Goal: Transaction & Acquisition: Book appointment/travel/reservation

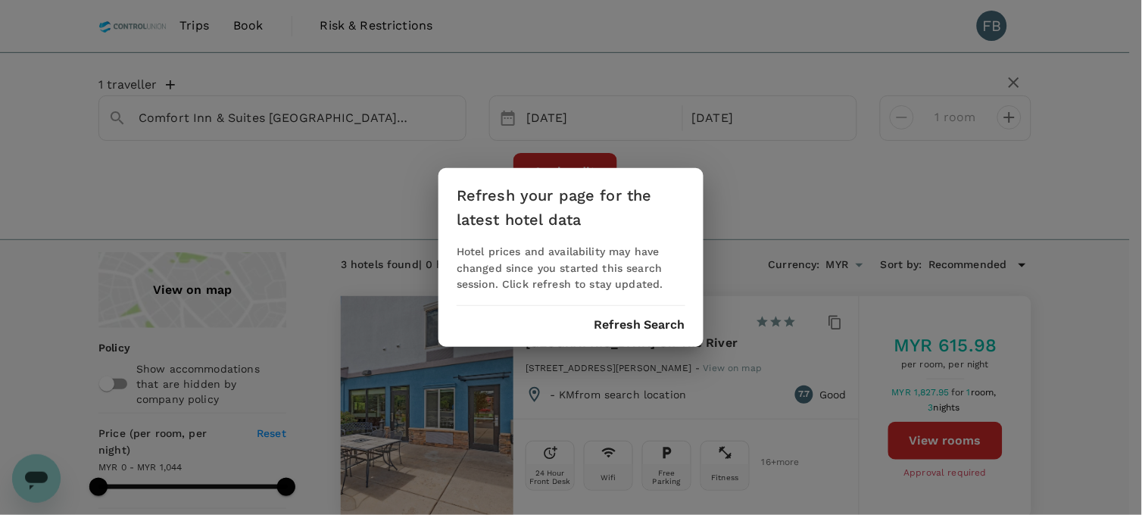
click at [639, 323] on button "Refresh Search" at bounding box center [640, 325] width 92 height 14
click at [641, 332] on div "Refresh your page for the latest hotel data Hotel prices and availability may h…" at bounding box center [571, 258] width 265 height 180
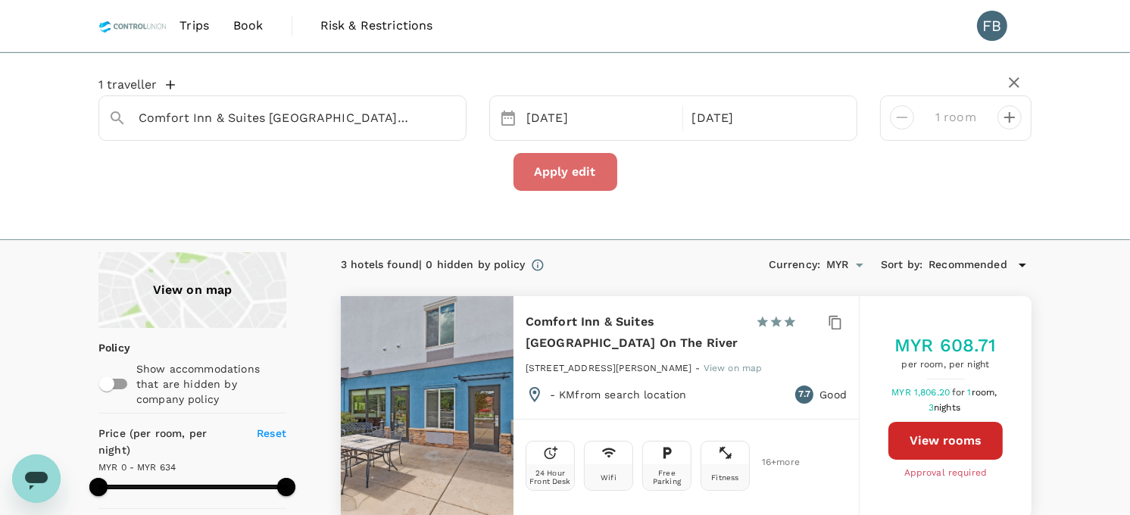
click at [573, 178] on button "Apply edit" at bounding box center [566, 172] width 104 height 38
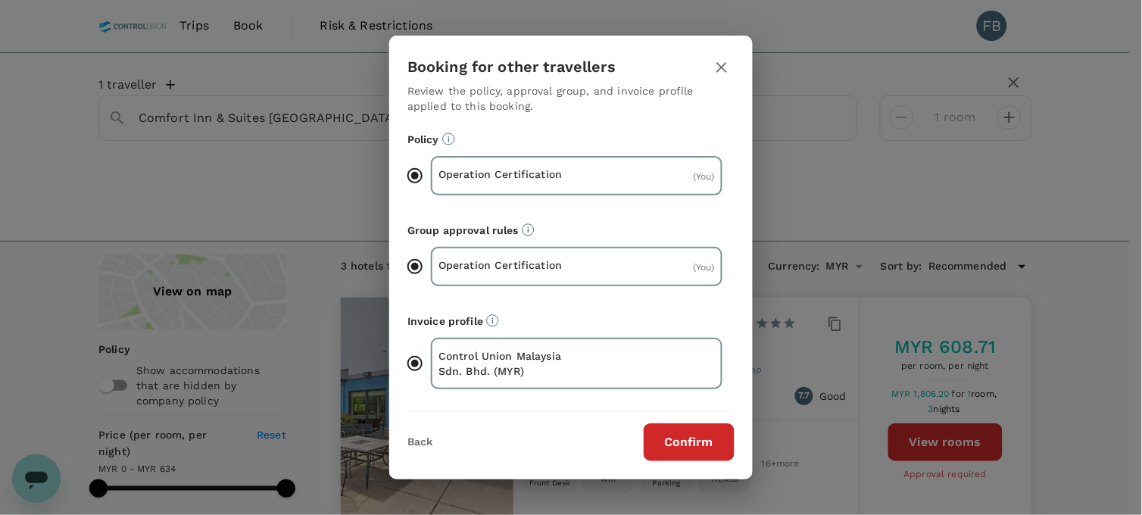
click at [726, 74] on icon "button" at bounding box center [722, 67] width 18 height 18
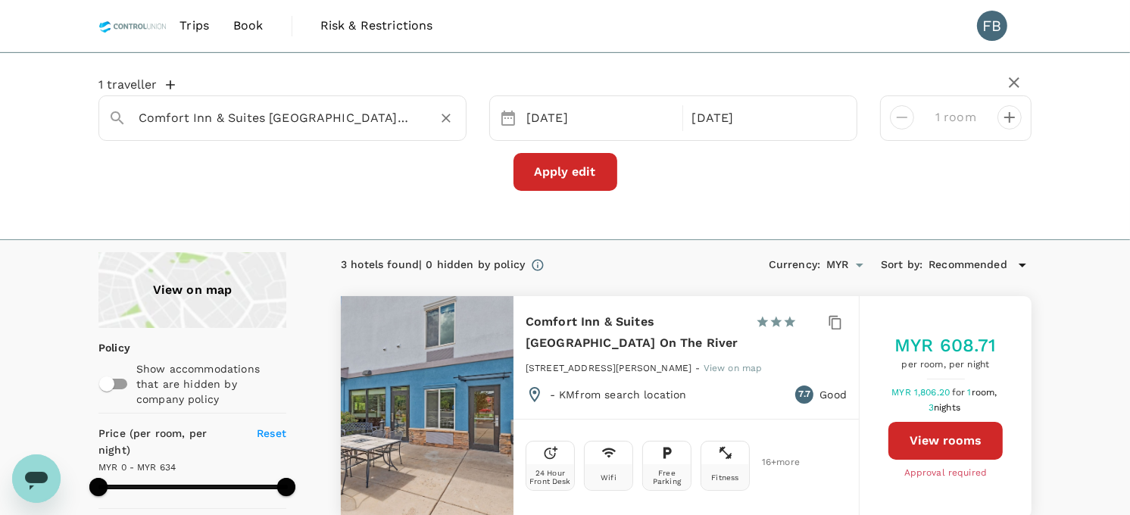
click at [379, 95] on div "Comfort Inn & Suites Glenwood Springs On The River" at bounding box center [292, 112] width 330 height 36
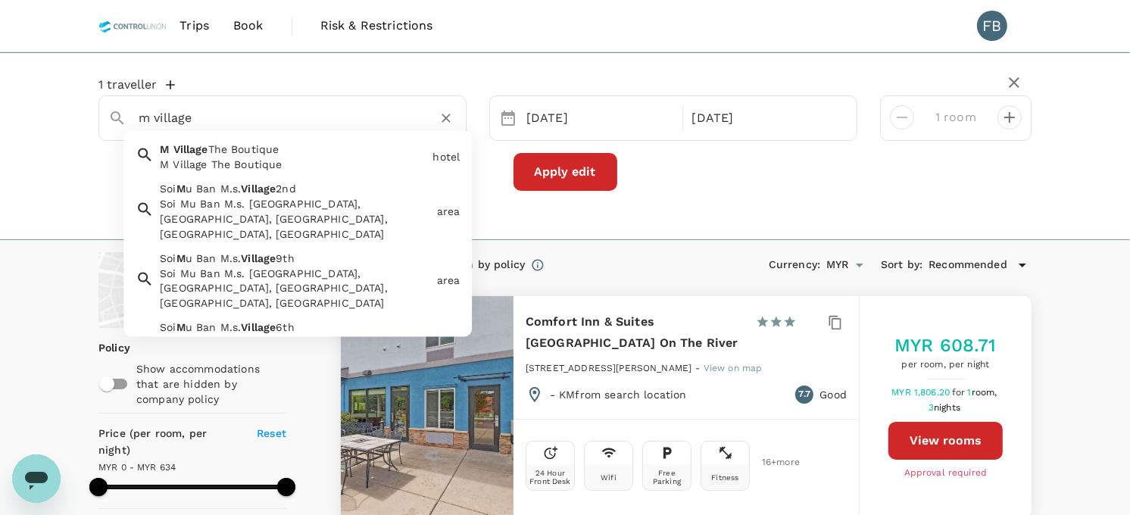
click at [367, 161] on div "M Village The Boutique" at bounding box center [293, 164] width 267 height 15
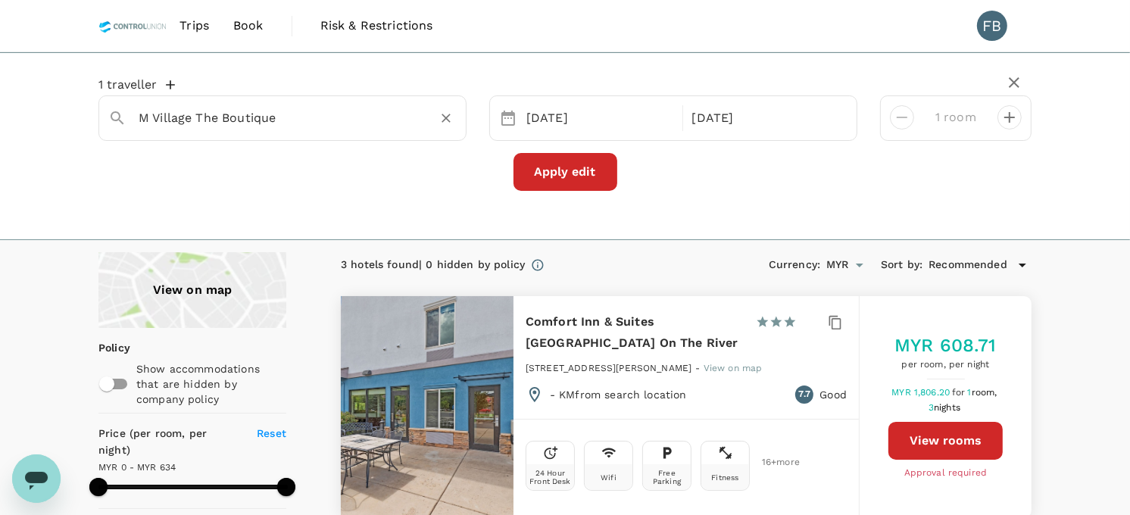
type input "M Village The Boutique"
click at [580, 173] on button "Apply edit" at bounding box center [566, 172] width 104 height 38
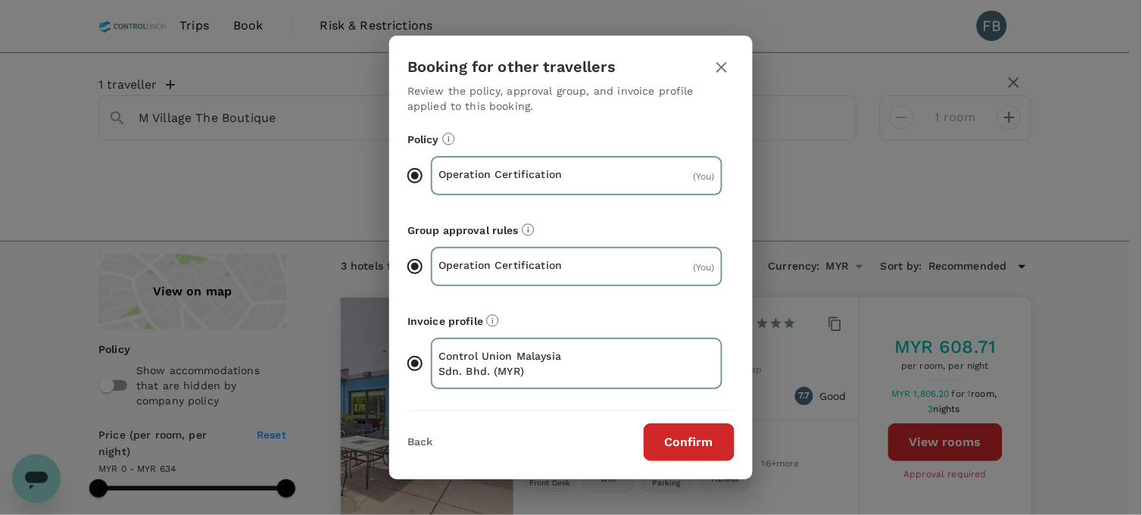
drag, startPoint x: 672, startPoint y: 438, endPoint x: 687, endPoint y: 432, distance: 16.3
click at [672, 437] on button "Confirm" at bounding box center [689, 442] width 91 height 38
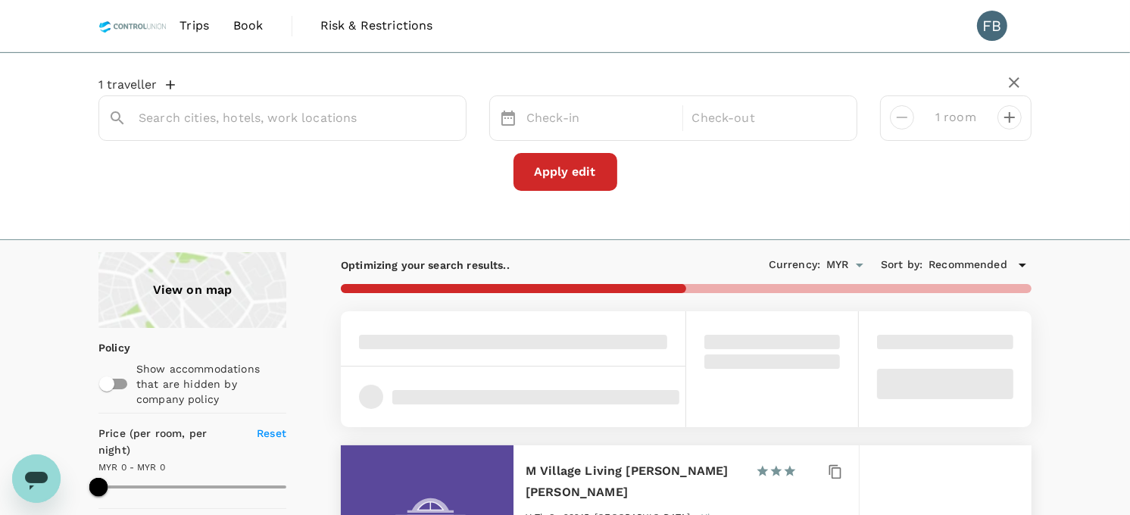
type input "M Village The Boutique"
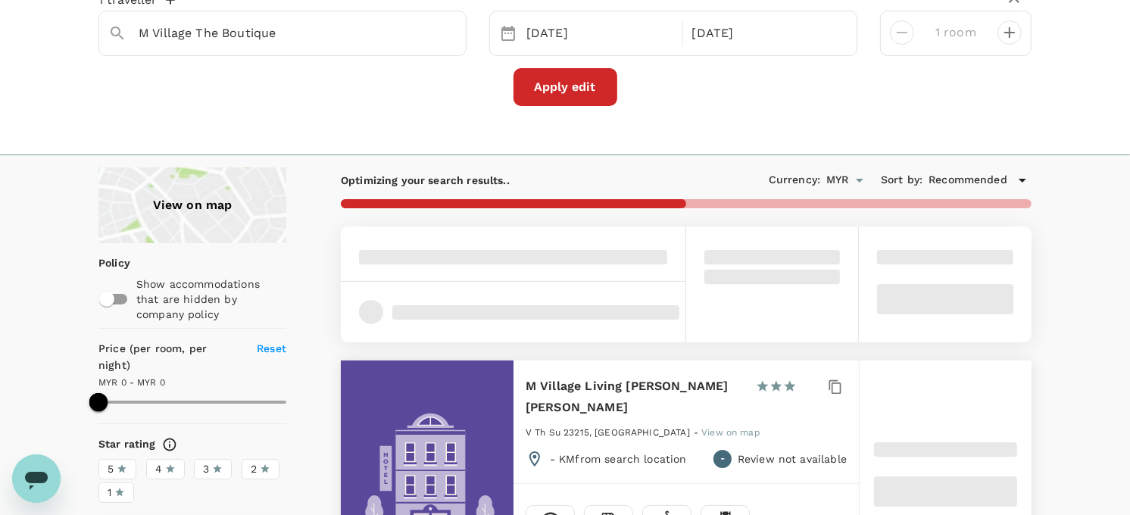
scroll to position [168, 0]
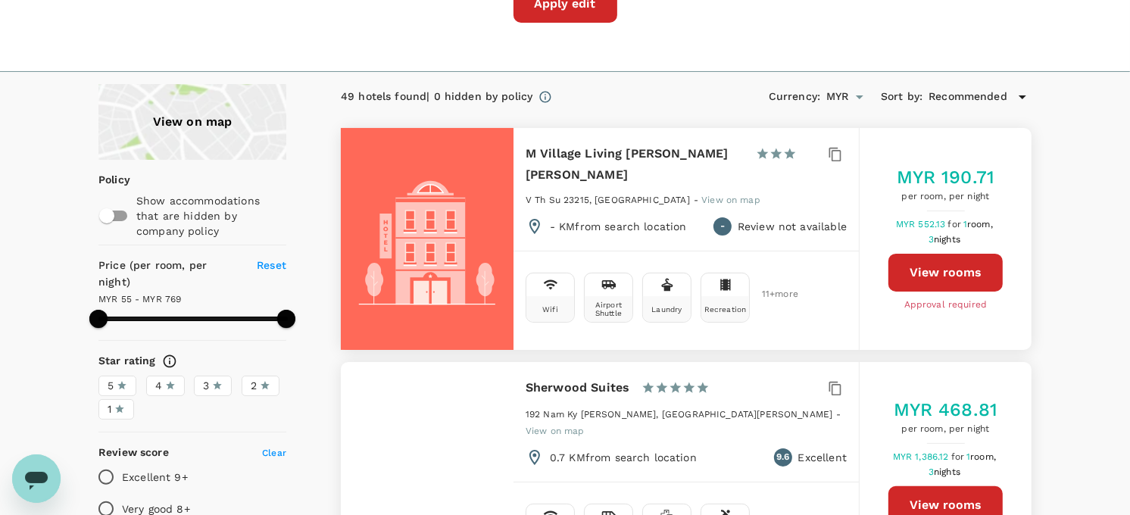
type input "768.29"
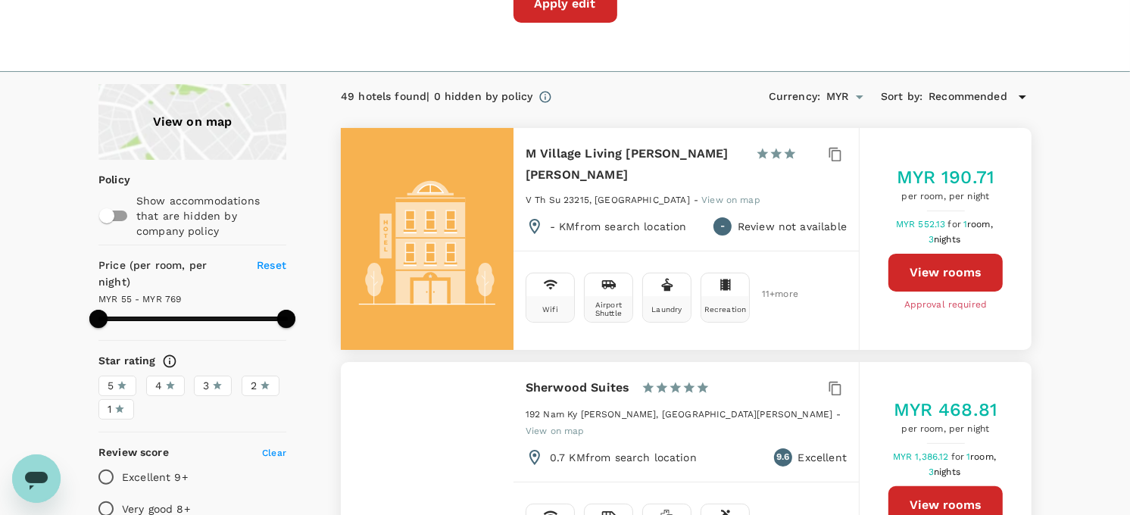
click at [971, 269] on button "View rooms" at bounding box center [946, 273] width 114 height 38
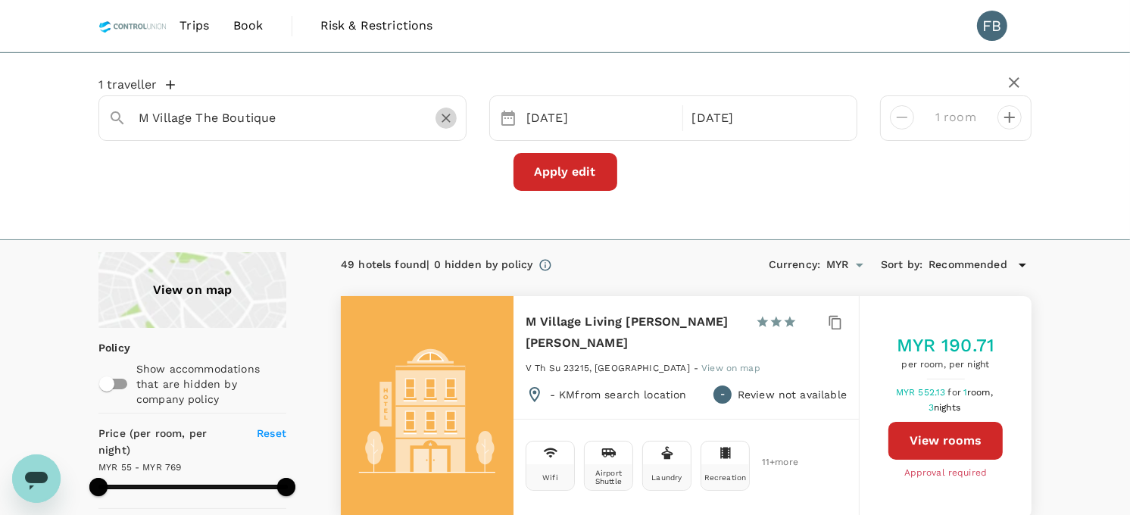
click at [443, 123] on icon "Clear" at bounding box center [446, 118] width 15 height 15
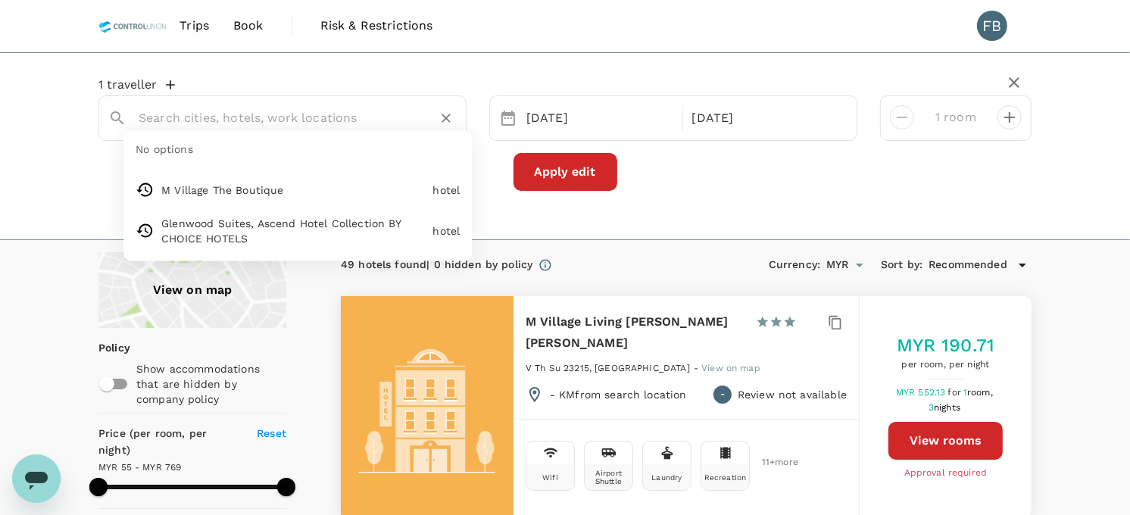
click at [301, 123] on input "text" at bounding box center [277, 117] width 276 height 23
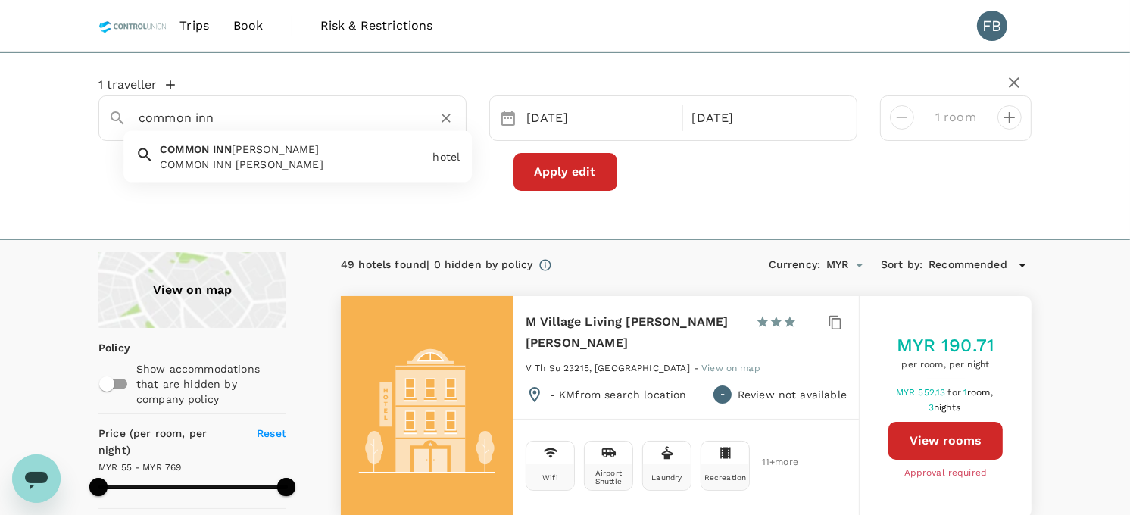
click at [311, 149] on div "COMMON INN Thao Dien COMMON INN Thao Dien" at bounding box center [290, 154] width 273 height 36
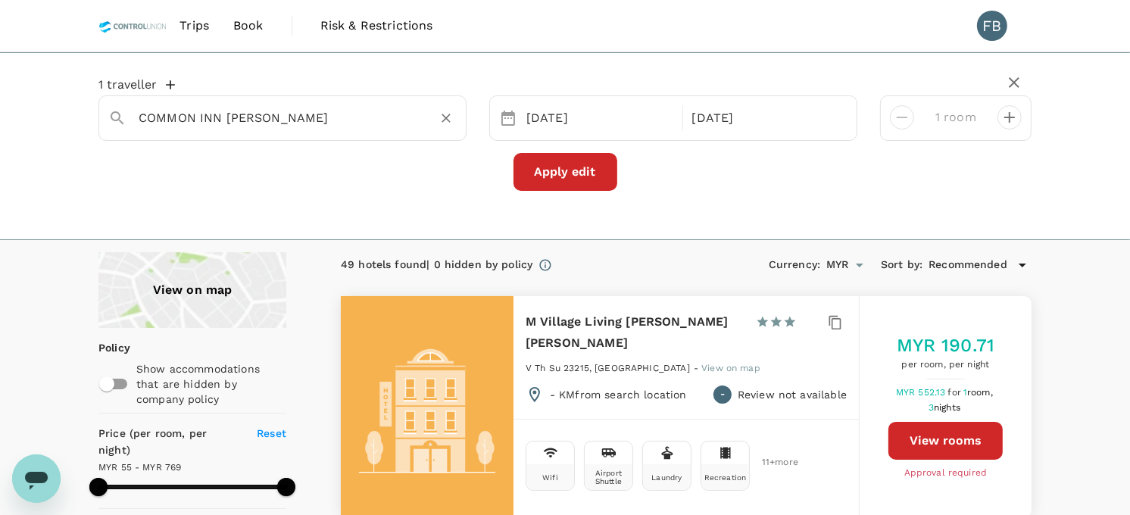
type input "COMMON INN [PERSON_NAME]"
click at [608, 179] on button "Apply edit" at bounding box center [566, 172] width 104 height 38
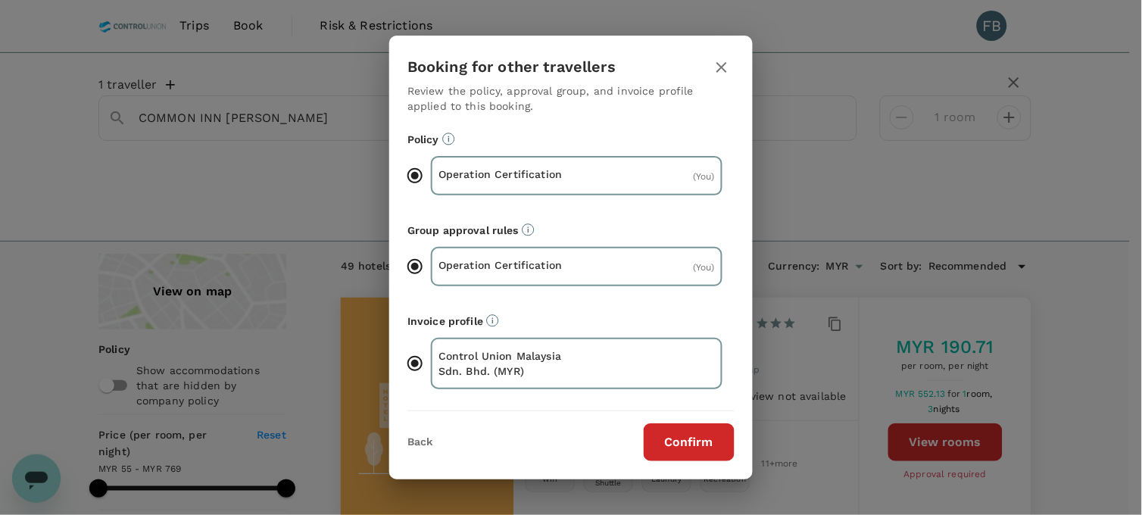
click at [675, 441] on button "Confirm" at bounding box center [689, 442] width 91 height 38
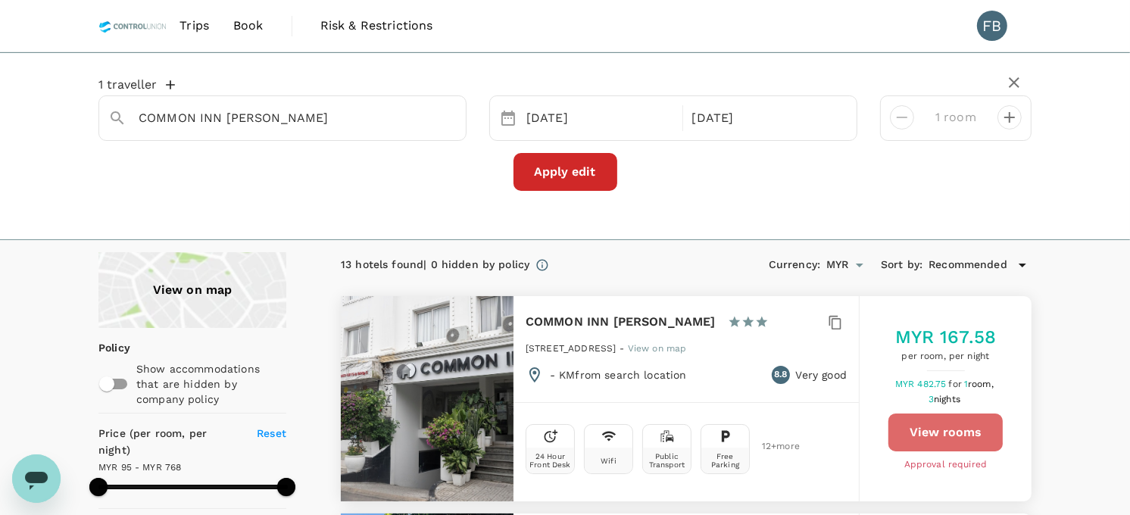
click at [913, 432] on button "View rooms" at bounding box center [946, 433] width 114 height 38
type input "768.41"
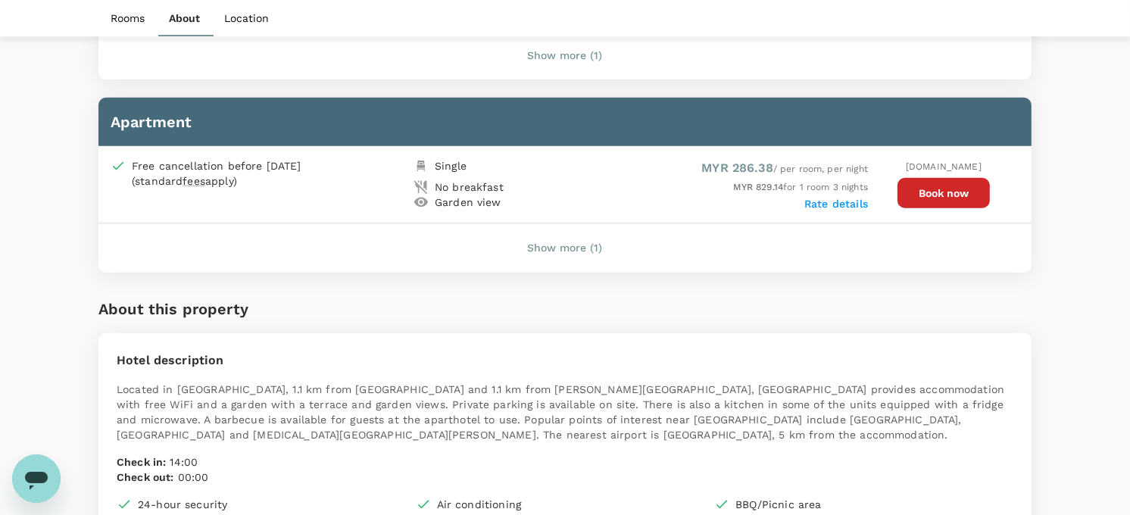
scroll to position [1262, 0]
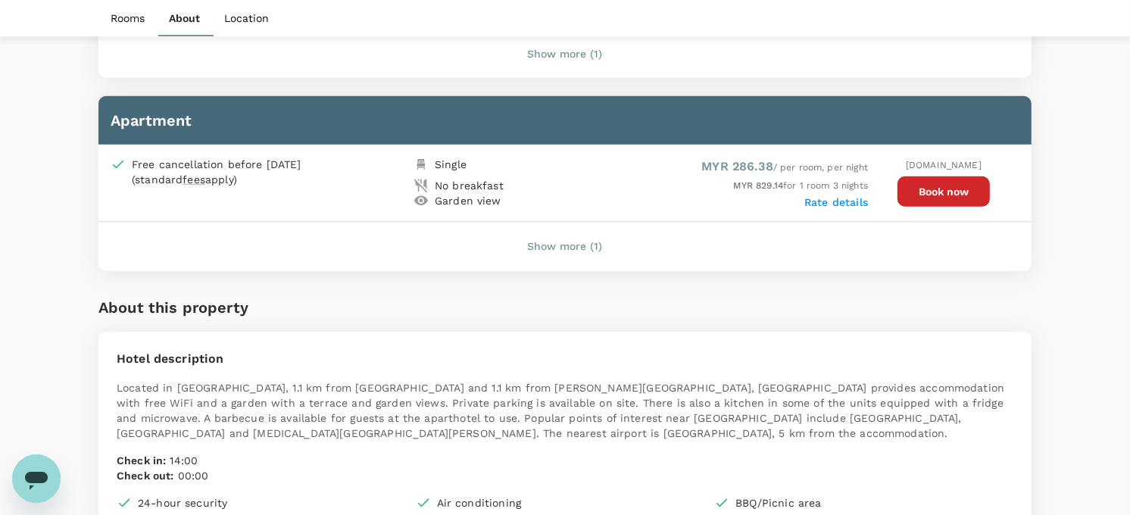
click at [584, 241] on button "Show more (1)" at bounding box center [565, 247] width 117 height 36
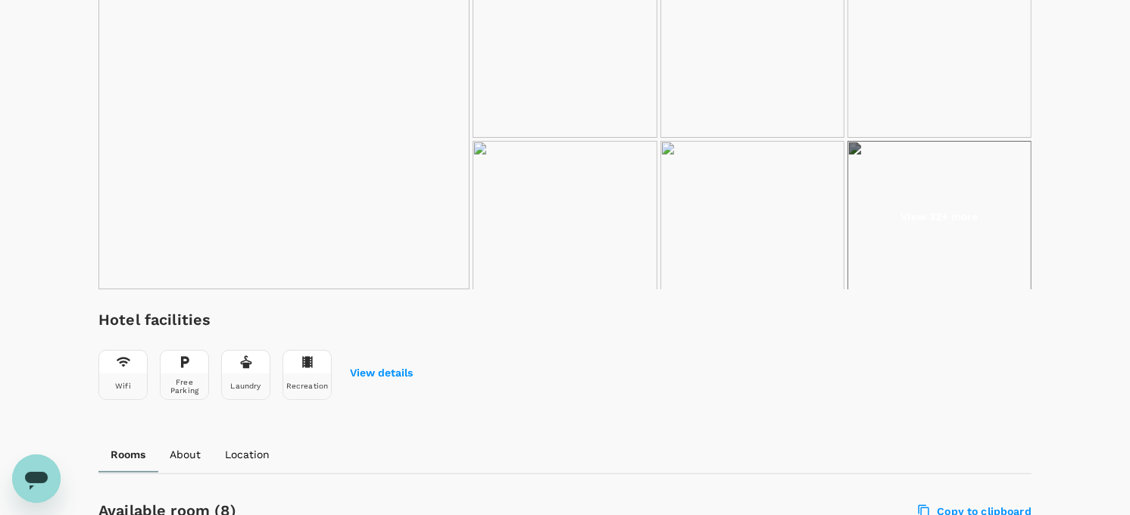
scroll to position [0, 0]
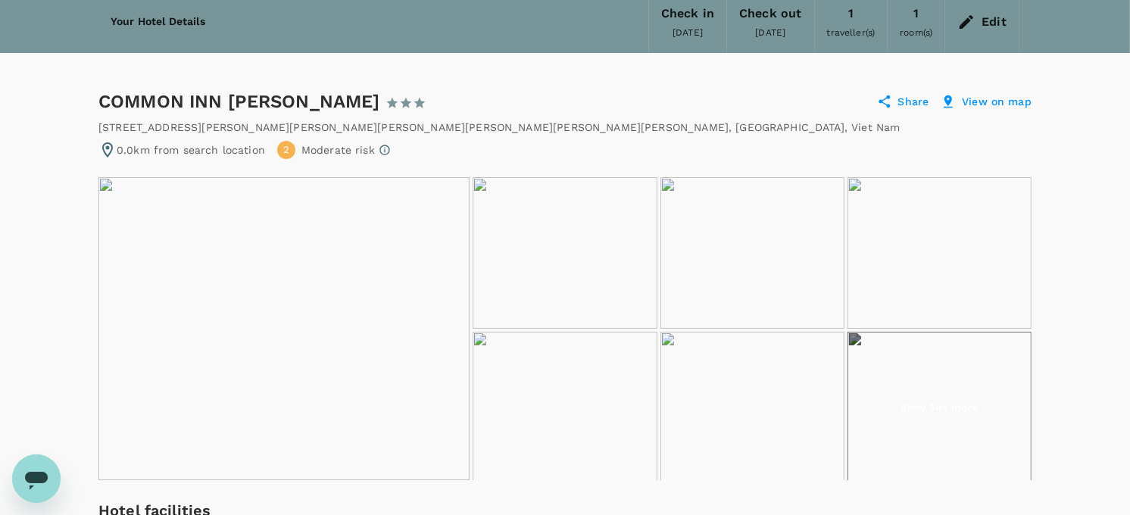
click at [483, 186] on img at bounding box center [565, 253] width 184 height 152
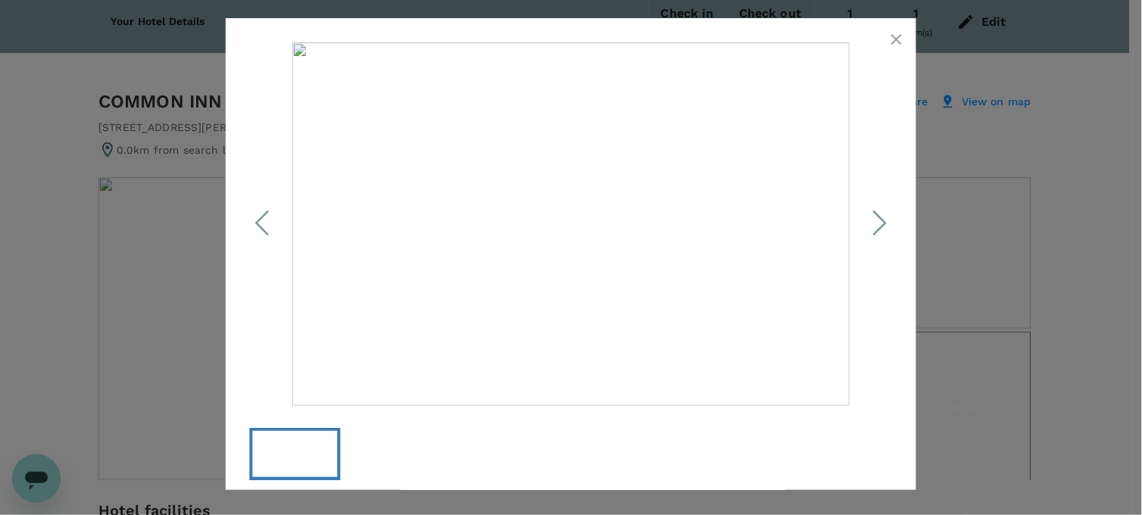
click at [877, 233] on icon "Next Slide" at bounding box center [880, 223] width 45 height 45
drag, startPoint x: 895, startPoint y: 48, endPoint x: 879, endPoint y: 48, distance: 16.7
click at [895, 46] on icon "button" at bounding box center [897, 39] width 18 height 18
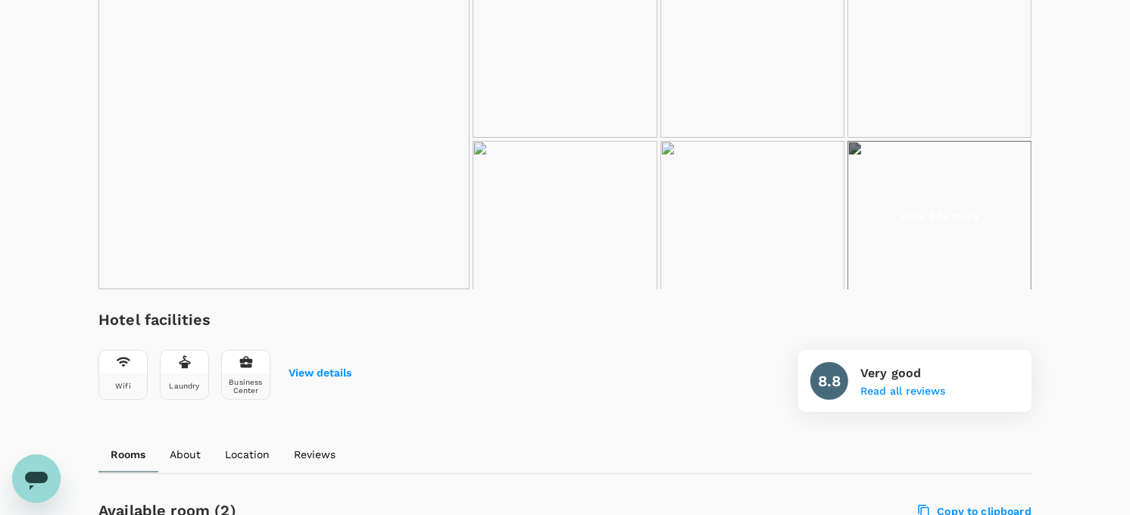
scroll to position [246, 0]
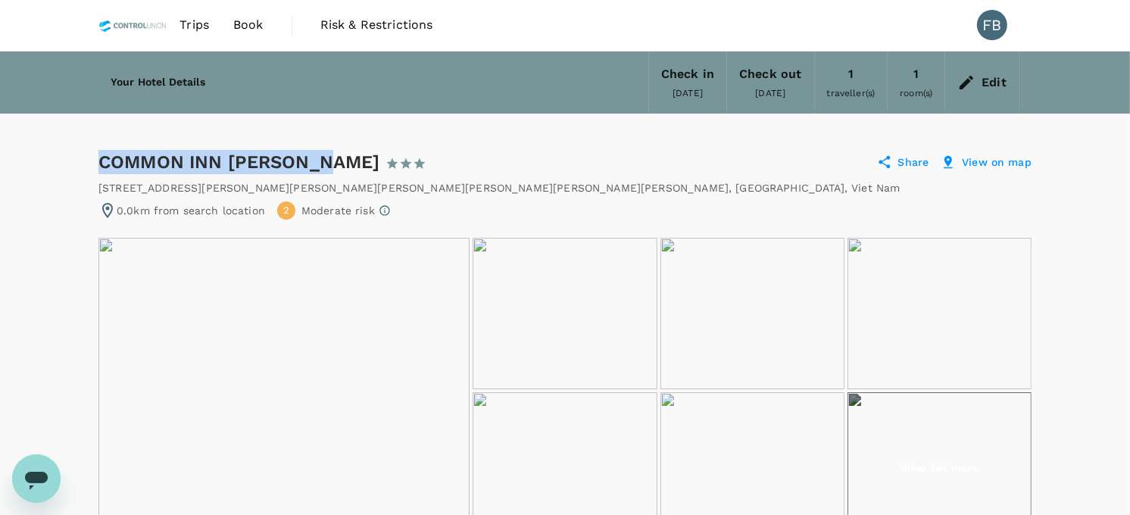
drag, startPoint x: 102, startPoint y: 159, endPoint x: 316, endPoint y: 137, distance: 214.8
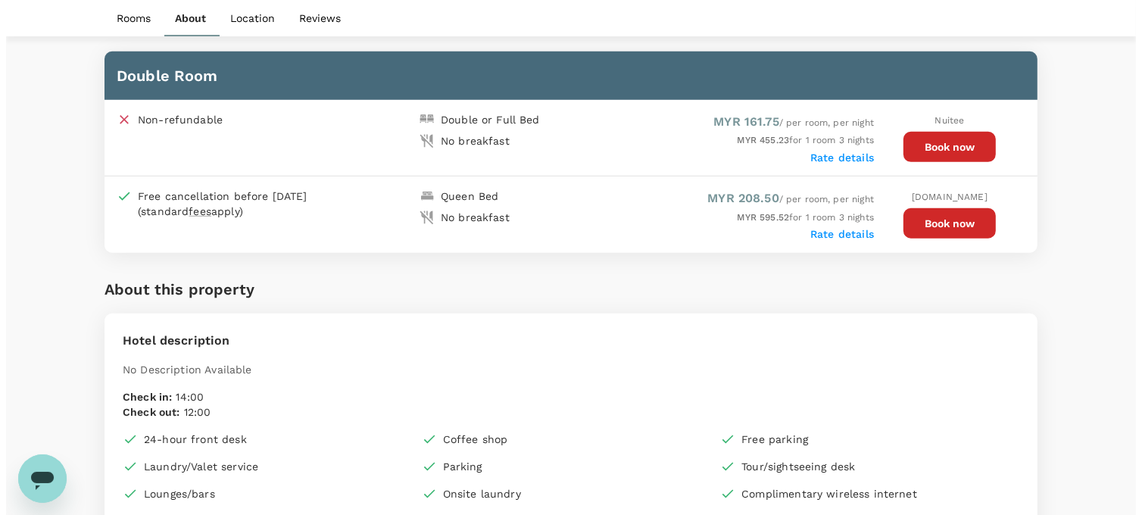
scroll to position [673, 0]
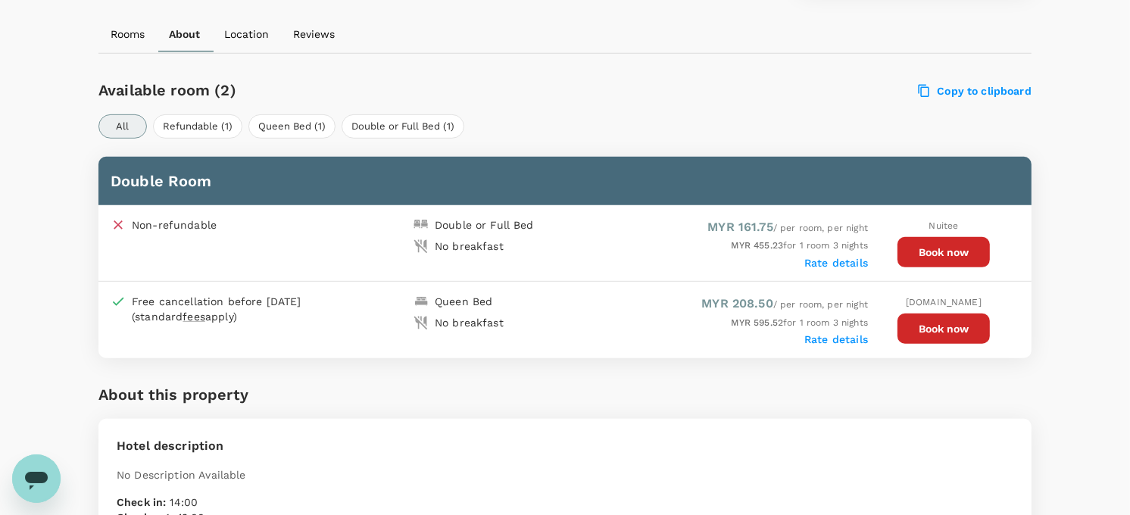
click at [817, 342] on div "Rate details" at bounding box center [716, 338] width 303 height 15
click at [820, 337] on label "Rate details" at bounding box center [837, 339] width 64 height 12
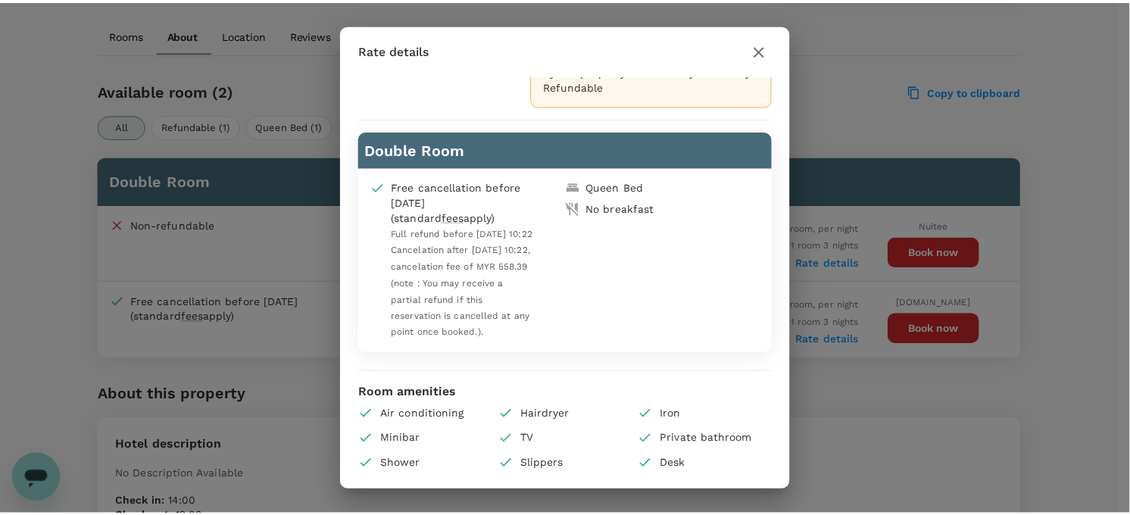
scroll to position [0, 0]
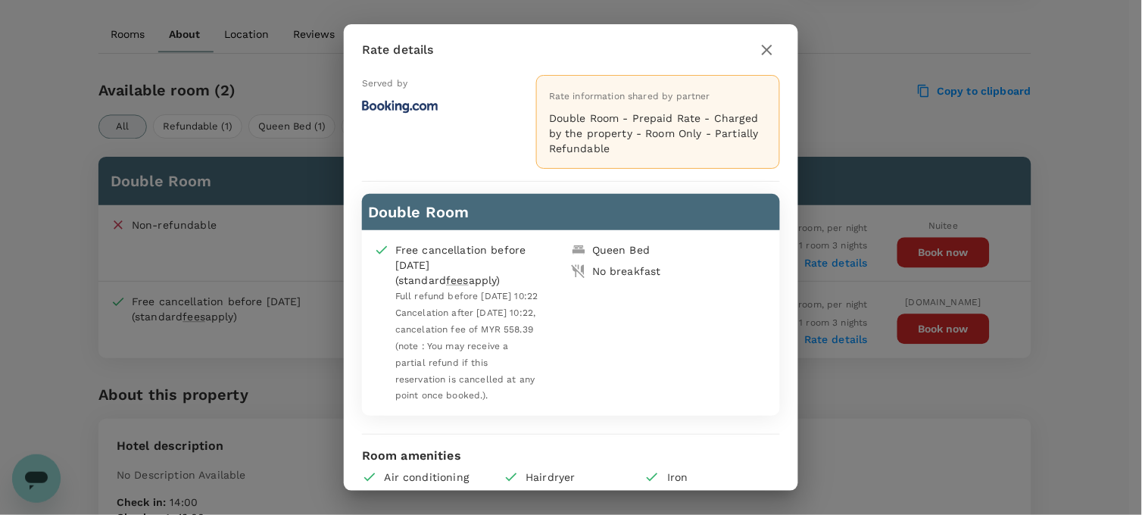
click at [770, 53] on icon "button" at bounding box center [767, 50] width 18 height 18
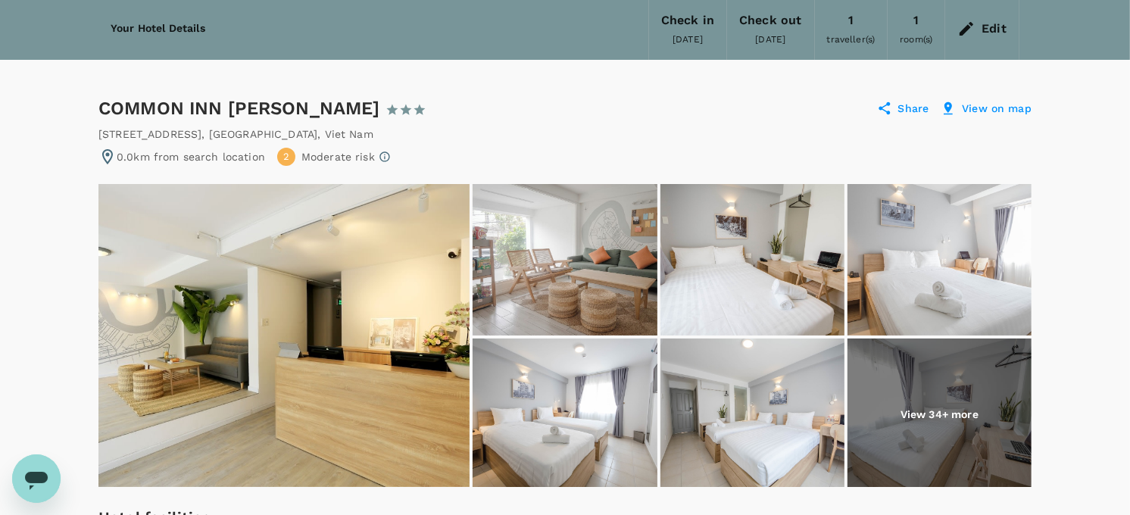
scroll to position [84, 0]
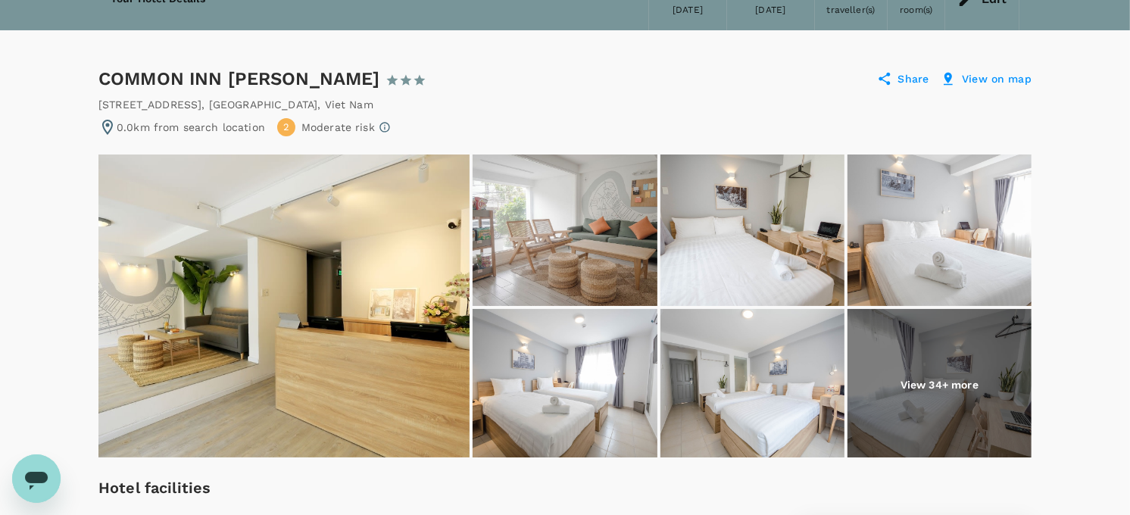
click at [951, 377] on p "View 34+ more" at bounding box center [940, 384] width 78 height 15
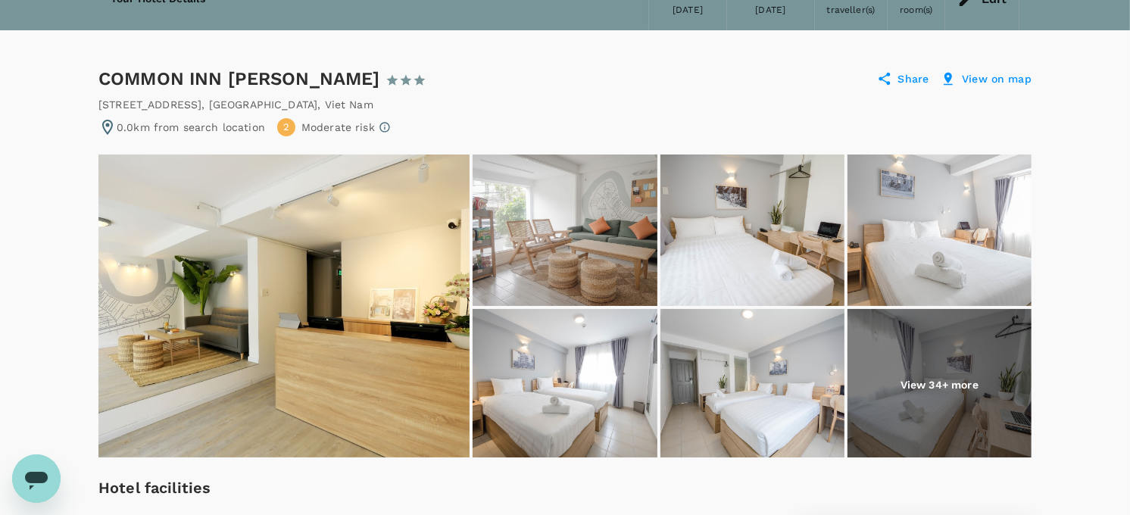
click at [555, 98] on div "[STREET_ADDRESS]" at bounding box center [564, 104] width 933 height 15
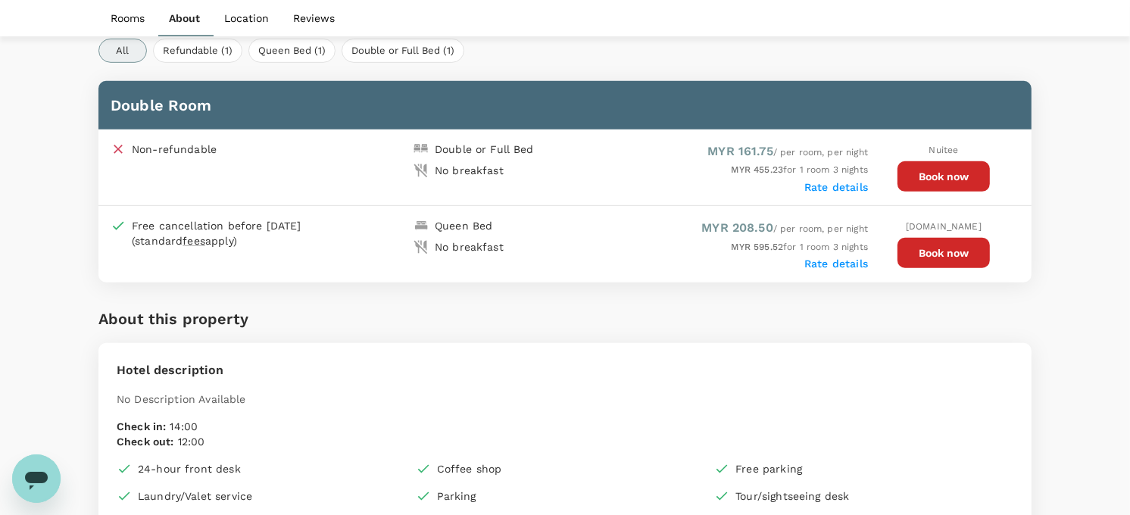
scroll to position [758, 0]
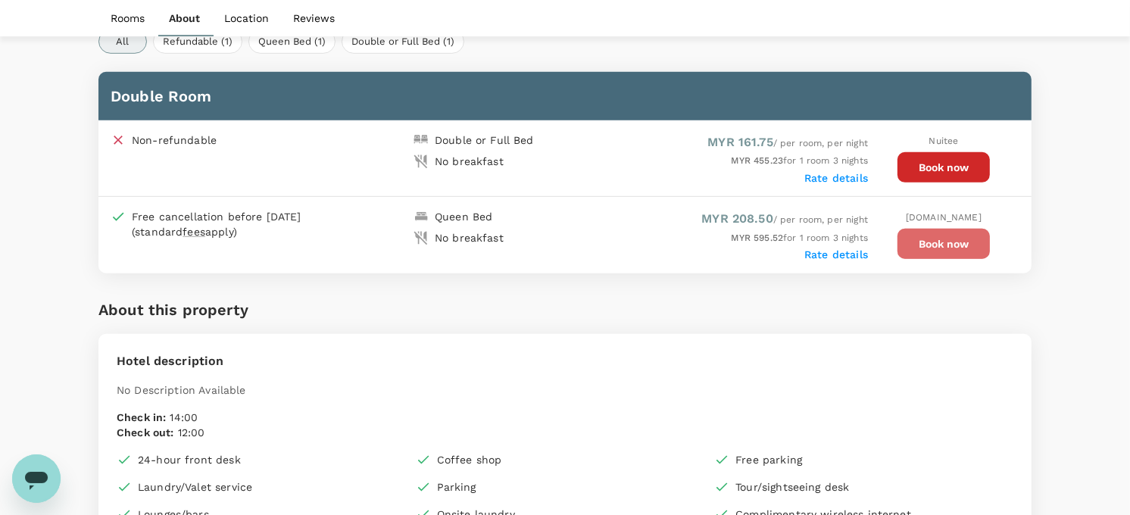
click at [927, 243] on button "Book now" at bounding box center [944, 244] width 92 height 30
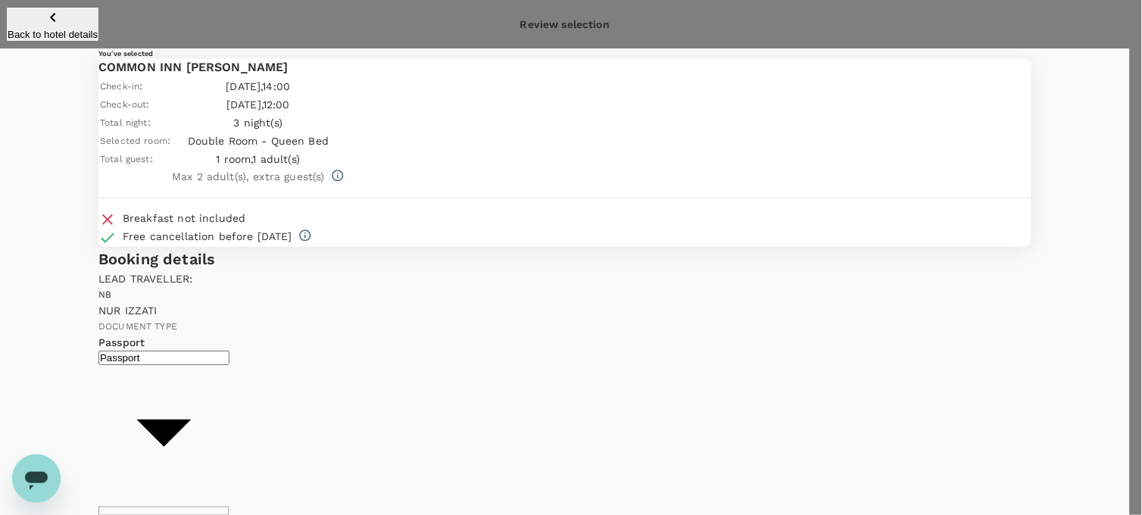
type input "9e254831-a140-43d4-90d9-f4bdc71b84d3"
paste textarea "Dear [PERSON_NAME]/[PERSON_NAME], Kindly assist to review and approve the fligh…"
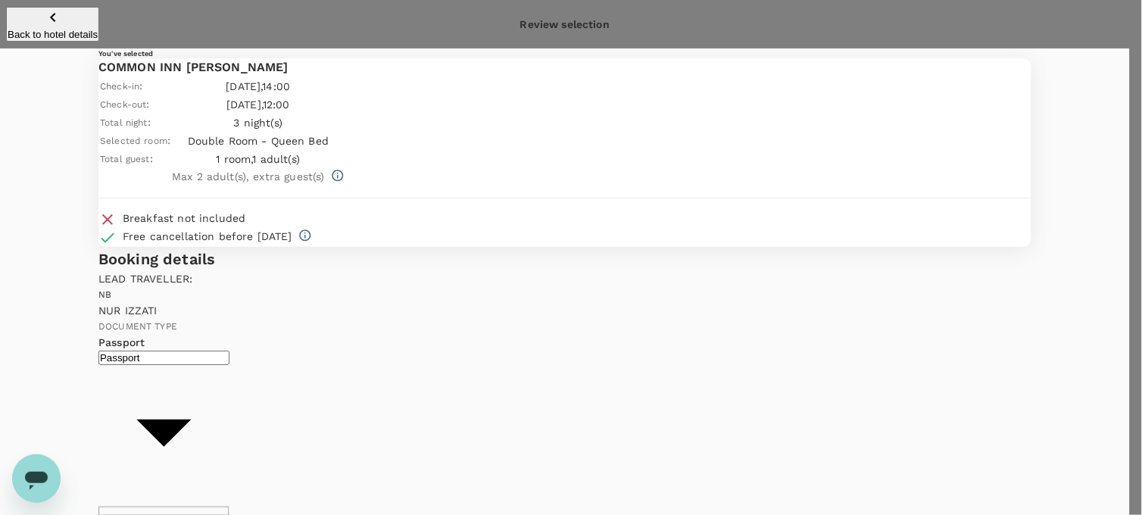
scroll to position [0, 0]
drag, startPoint x: 495, startPoint y: 282, endPoint x: 502, endPoint y: 286, distance: 7.8
drag, startPoint x: 283, startPoint y: 298, endPoint x: 309, endPoint y: 329, distance: 40.4
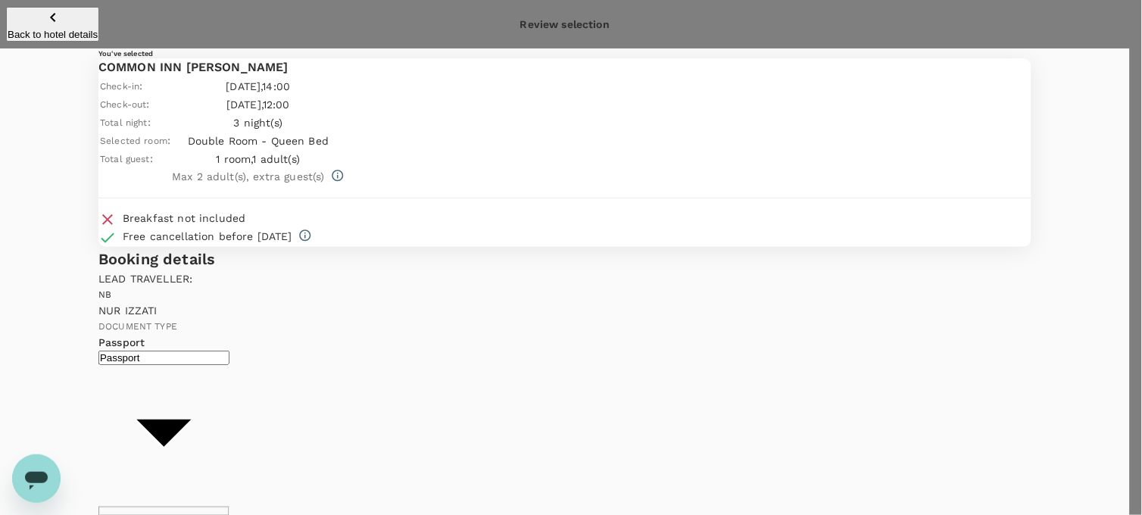
scroll to position [5, 0]
drag, startPoint x: 381, startPoint y: 309, endPoint x: 405, endPoint y: 342, distance: 40.2
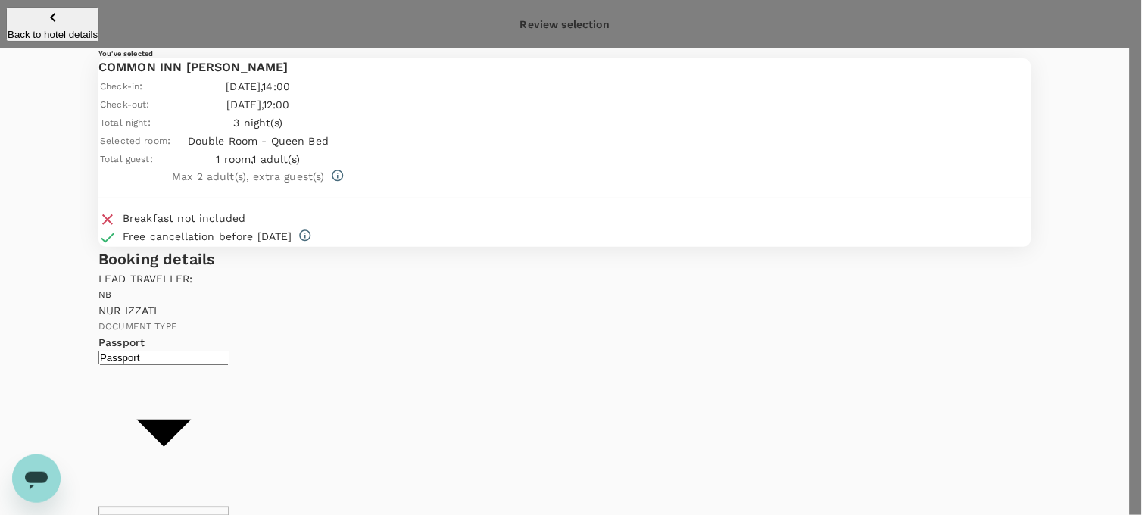
scroll to position [40, 0]
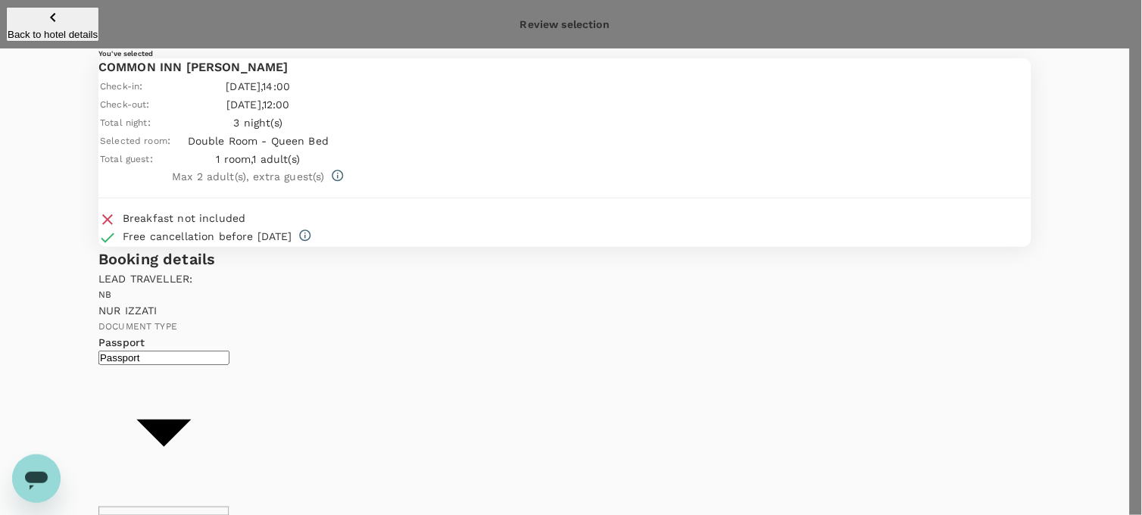
scroll to position [92, 0]
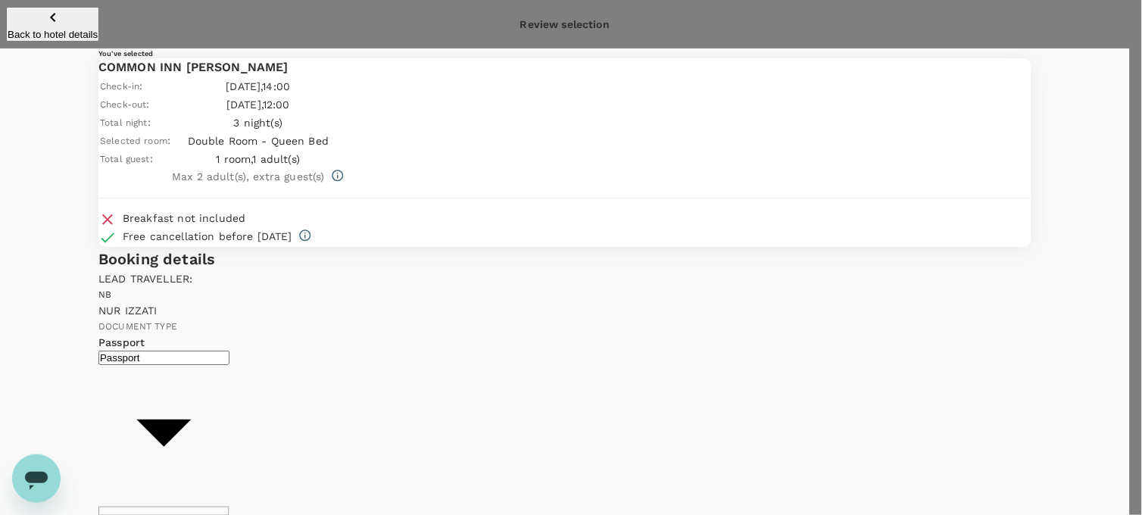
scroll to position [161, 0]
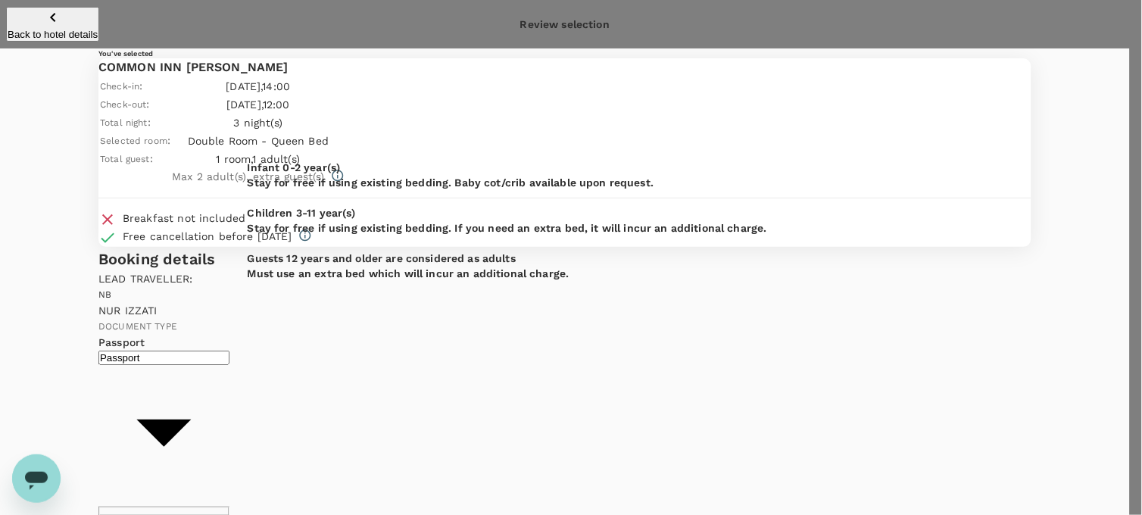
type textarea "Dear [PERSON_NAME]/[GEOGRAPHIC_DATA], Kindly assist to review and approve the f…"
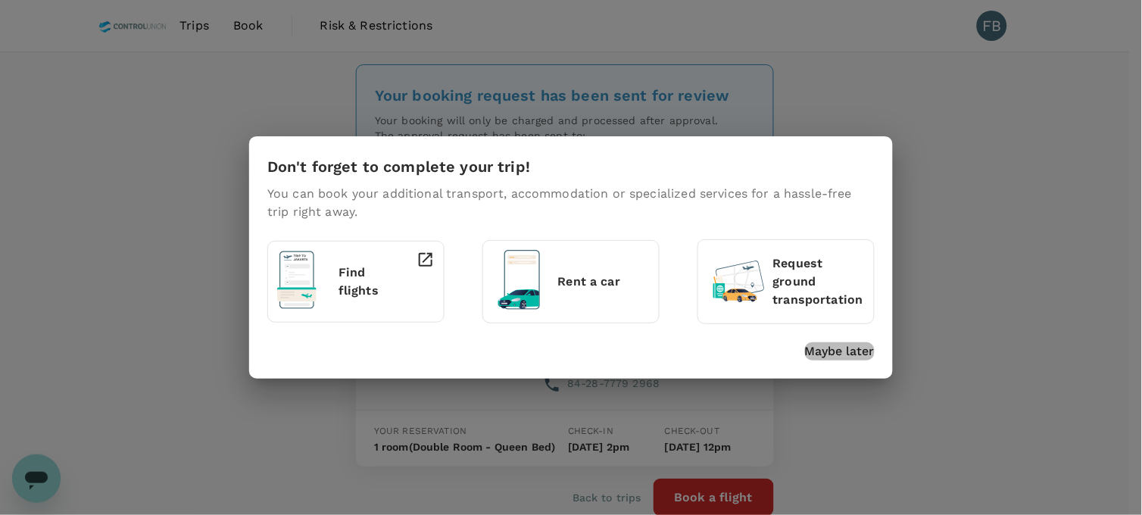
click at [824, 353] on p "Maybe later" at bounding box center [840, 351] width 70 height 18
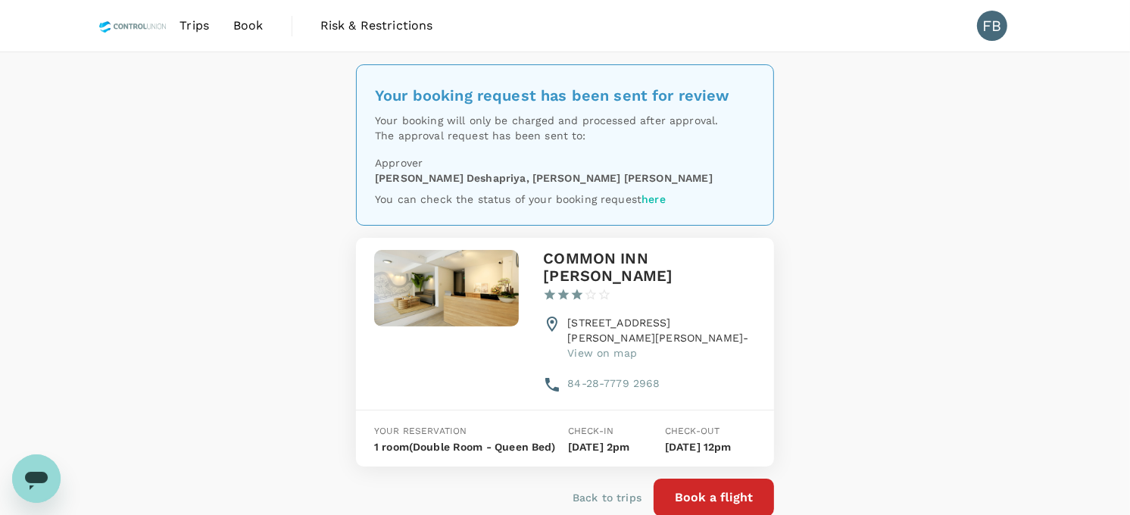
click at [909, 364] on div "Your booking request has been sent for review Your booking will only be charged…" at bounding box center [565, 308] width 1130 height 513
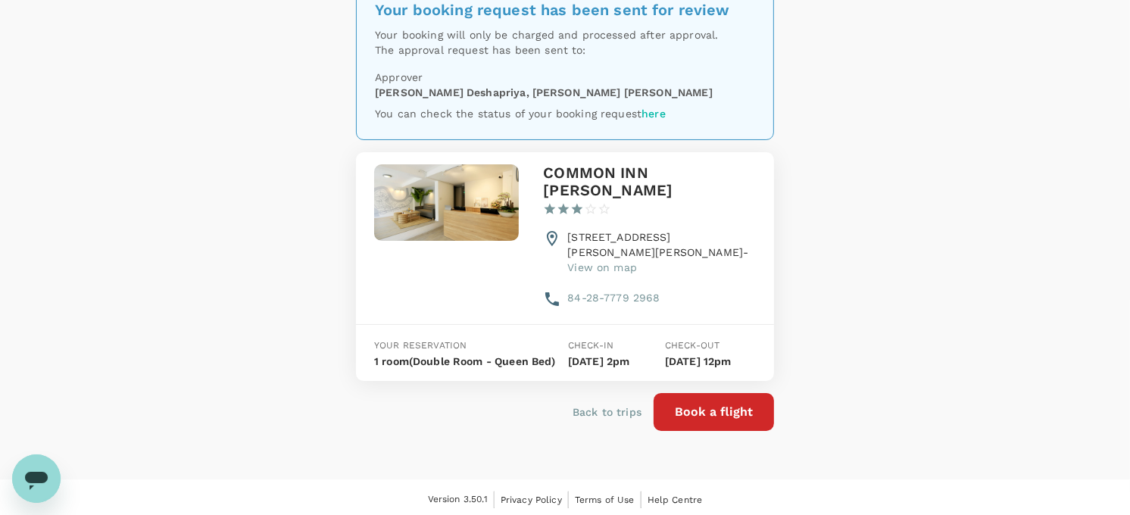
scroll to position [87, 0]
